Goal: Information Seeking & Learning: Learn about a topic

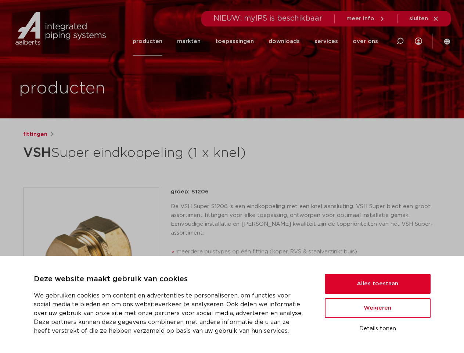
click at [232, 176] on div "fittingen VSH Super eindkoppeling (1 x knel) groep: S1206 meerdere buistypes op…" at bounding box center [232, 297] width 430 height 334
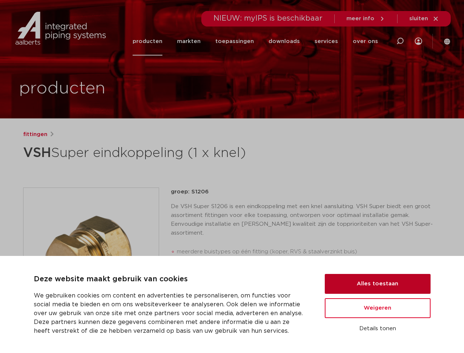
click at [378, 284] on button "Alles toestaan" at bounding box center [378, 284] width 106 height 20
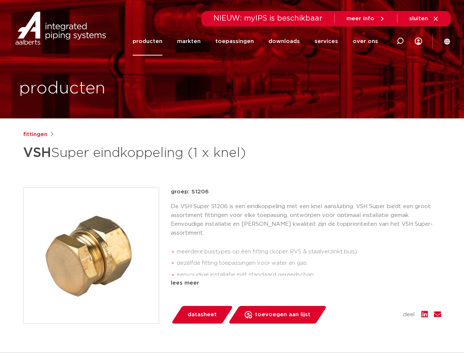
click at [378, 308] on div "datasheet toevoegen aan lijst opslaan in my IPS verwijder uit lijst deel:" at bounding box center [309, 315] width 265 height 18
click at [378, 328] on div "fittingen VSH Super eindkoppeling (1 x knel) groep: S1206 meerdere buistypes op…" at bounding box center [232, 297] width 430 height 334
click at [259, 41] on li "toepassingen" at bounding box center [234, 41] width 53 height 28
click at [400, 41] on icon at bounding box center [400, 41] width 9 height 9
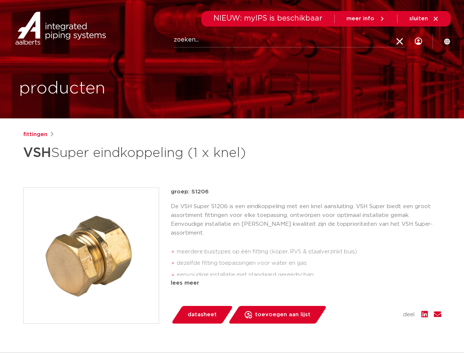
click at [424, 19] on span "sluiten" at bounding box center [418, 19] width 19 height 6
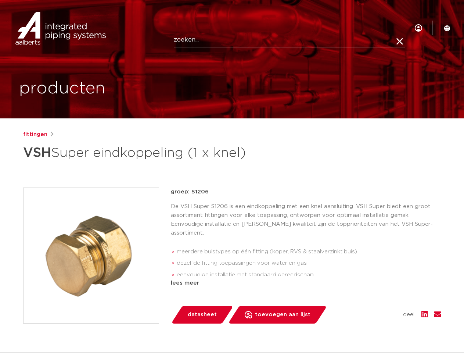
click at [91, 255] on img at bounding box center [91, 255] width 135 height 135
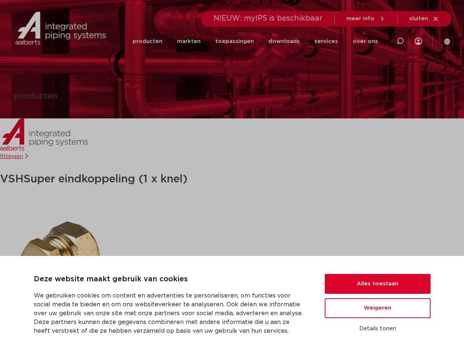
click at [232, 176] on h1 "VSH Super eindkoppeling (1 x knel)" at bounding box center [232, 179] width 464 height 18
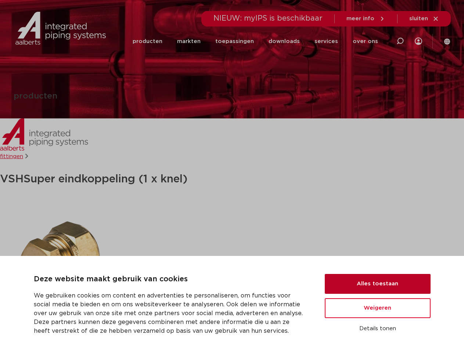
click at [378, 284] on button "Alles toestaan" at bounding box center [378, 284] width 106 height 20
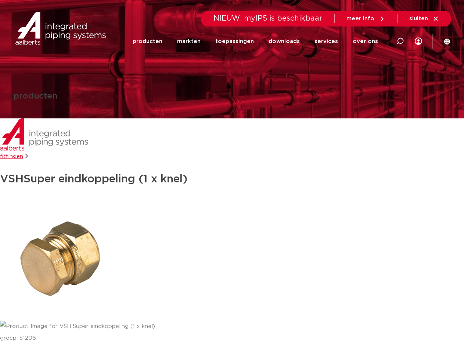
click at [378, 308] on div at bounding box center [232, 263] width 464 height 137
click at [378, 328] on div at bounding box center [232, 326] width 464 height 12
click at [400, 41] on icon at bounding box center [400, 41] width 9 height 9
click at [424, 19] on span "sluiten" at bounding box center [418, 19] width 19 height 6
